Goal: Navigation & Orientation: Find specific page/section

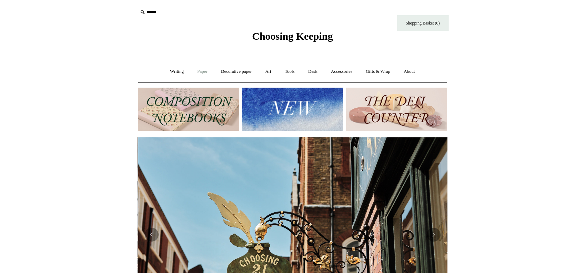
scroll to position [0, 310]
click at [204, 70] on link "Paper +" at bounding box center [202, 71] width 23 height 18
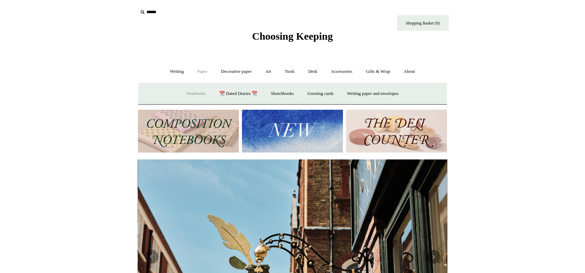
click at [189, 95] on link "Notebooks +" at bounding box center [196, 94] width 32 height 18
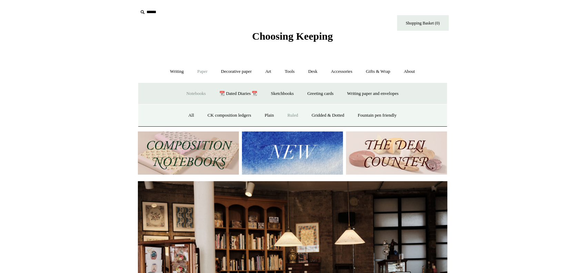
scroll to position [0, 0]
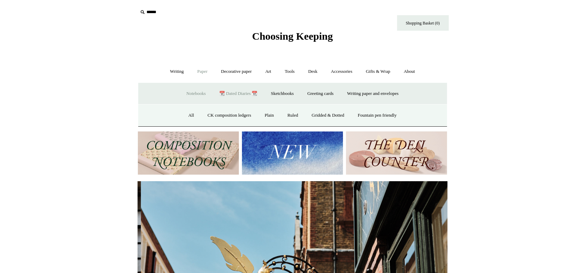
click at [241, 96] on link "📆 Dated Diaries 📆" at bounding box center [238, 94] width 50 height 18
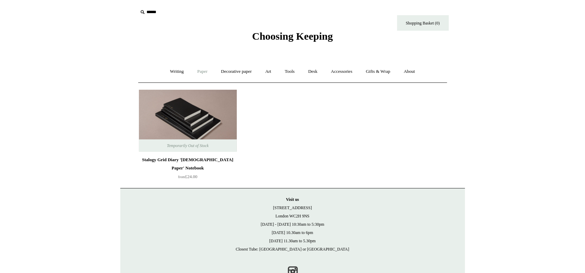
click at [197, 70] on link "Paper +" at bounding box center [202, 71] width 23 height 18
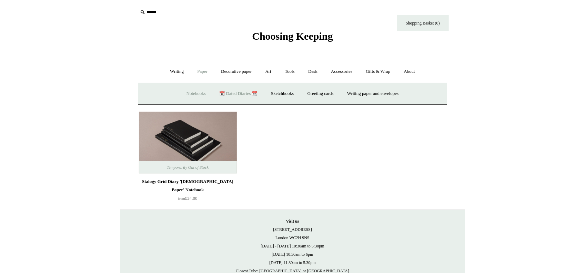
click at [190, 92] on link "Notebooks +" at bounding box center [196, 94] width 32 height 18
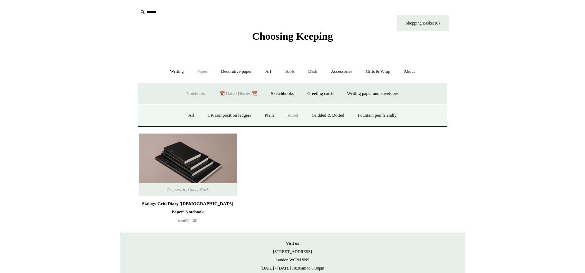
click at [297, 119] on link "Ruled" at bounding box center [292, 115] width 23 height 18
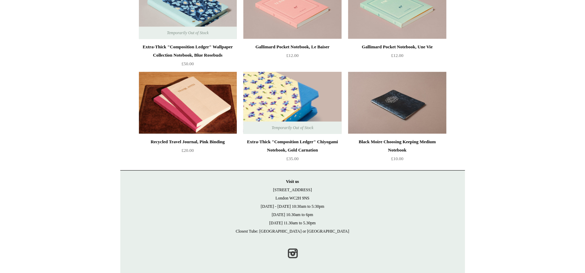
scroll to position [1351, 0]
